Goal: Navigation & Orientation: Find specific page/section

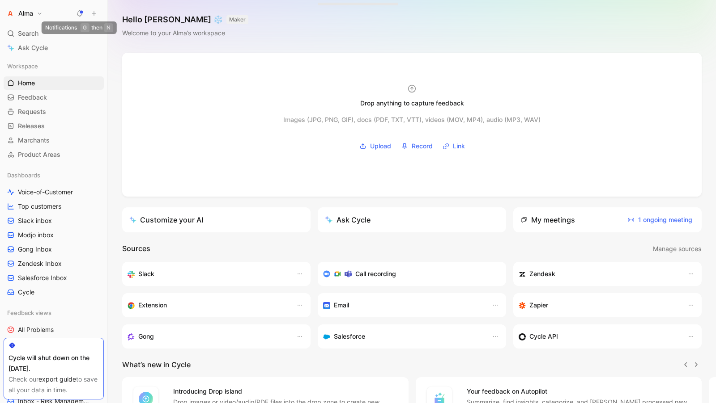
click at [80, 11] on use at bounding box center [80, 13] width 6 height 6
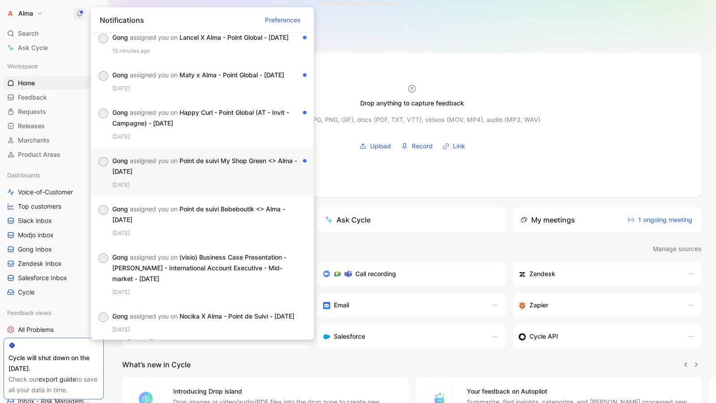
scroll to position [11, 0]
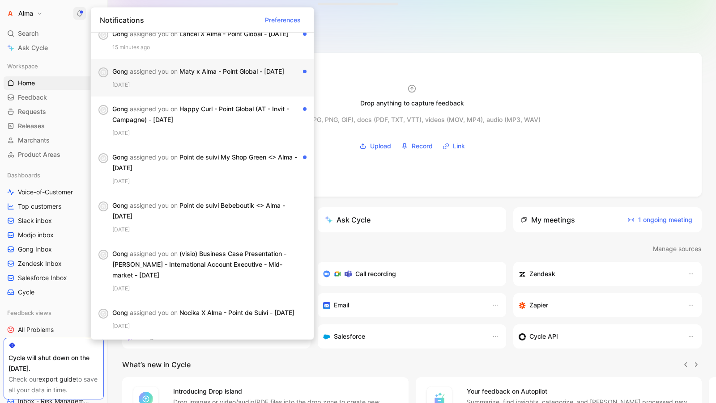
click at [157, 91] on div "G Gong assigned you on Maty x Alma - Point Global - [DATE] [DATE]" at bounding box center [202, 78] width 223 height 38
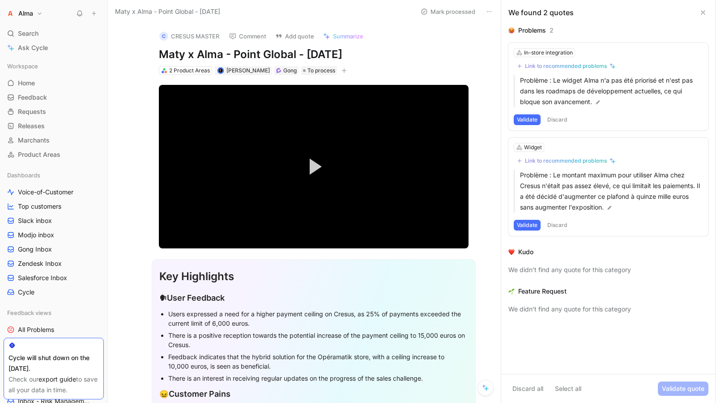
click at [28, 13] on h1 "Alma" at bounding box center [25, 13] width 15 height 8
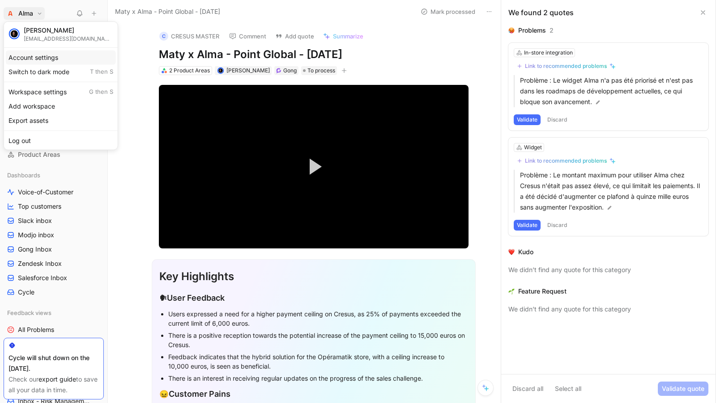
click at [33, 57] on div "Account settings" at bounding box center [61, 57] width 110 height 14
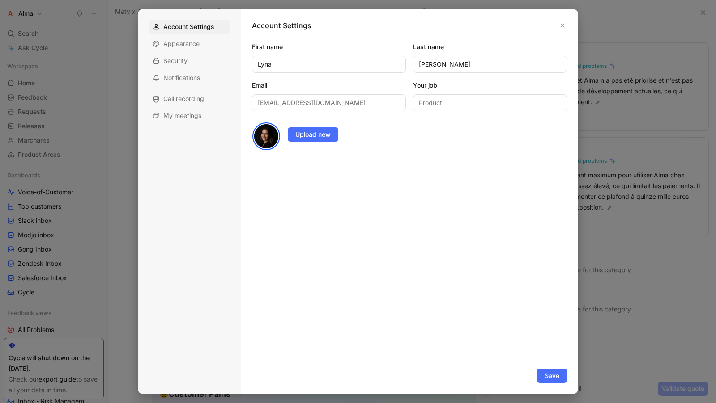
click at [111, 71] on div at bounding box center [358, 201] width 716 height 403
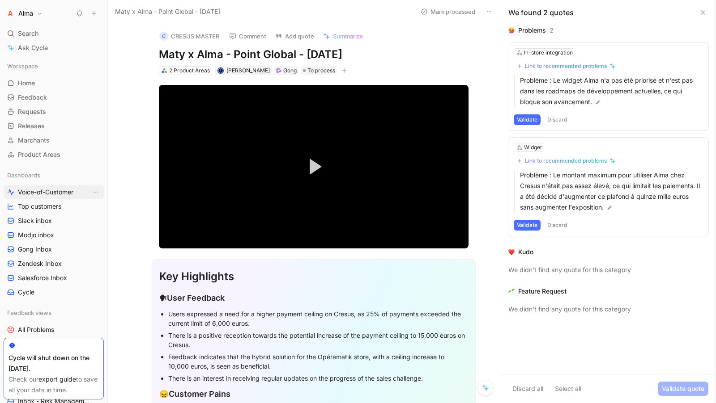
click at [38, 195] on span "Voice-of-Customer" at bounding box center [45, 192] width 55 height 9
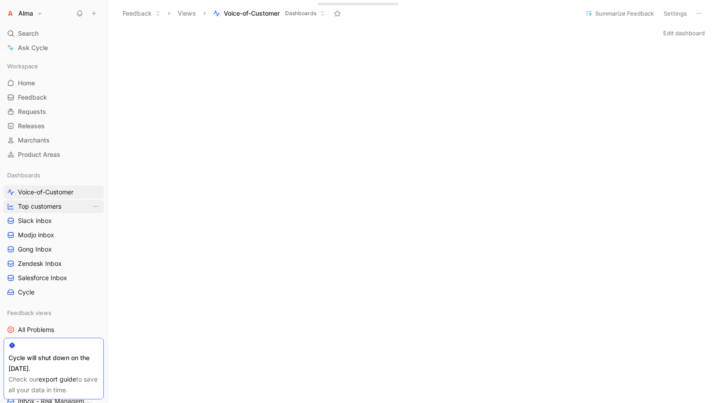
click at [52, 208] on span "Top customers" at bounding box center [39, 206] width 43 height 9
click at [49, 221] on span "Slack inbox" at bounding box center [35, 220] width 34 height 9
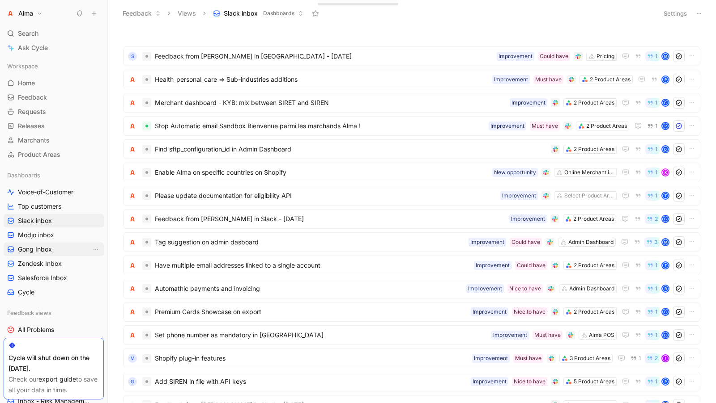
click at [48, 249] on span "Gong Inbox" at bounding box center [35, 249] width 34 height 9
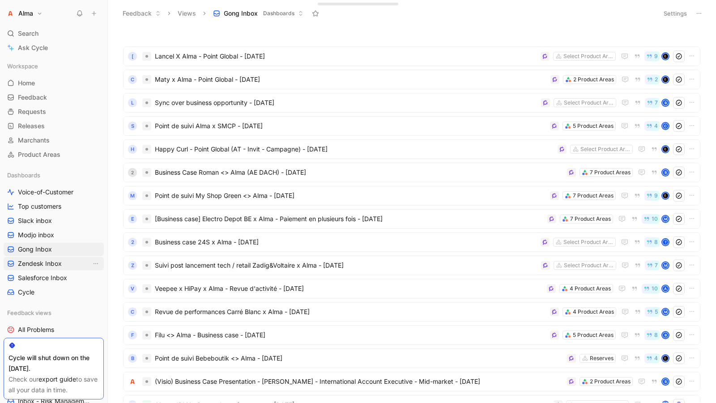
click at [51, 261] on span "Zendesk Inbox" at bounding box center [40, 263] width 44 height 9
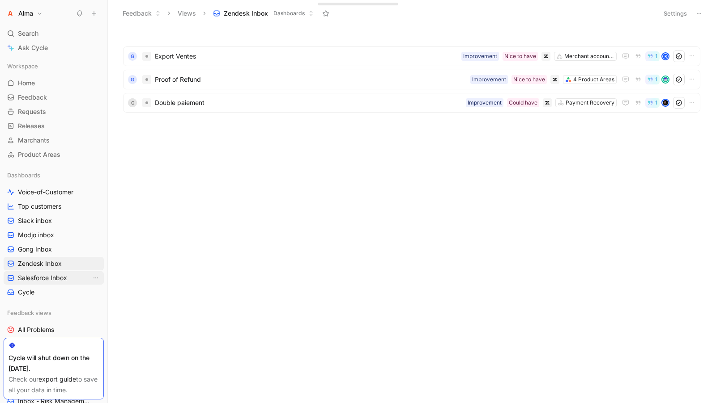
click at [51, 277] on span "Salesforce Inbox" at bounding box center [42, 278] width 49 height 9
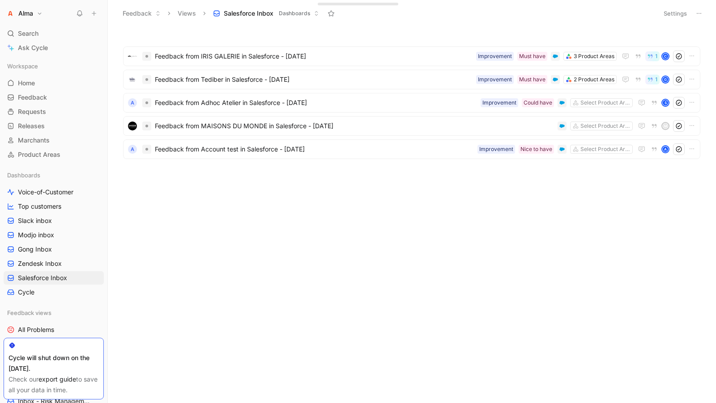
click at [31, 13] on h1 "Alma" at bounding box center [25, 13] width 15 height 8
